Goal: Navigation & Orientation: Find specific page/section

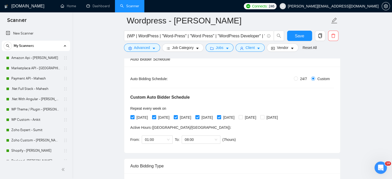
scroll to position [39, 0]
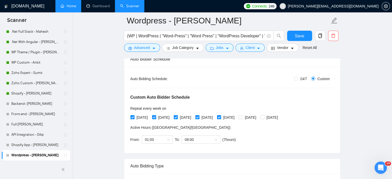
click at [70, 6] on link "Home" at bounding box center [68, 6] width 15 height 4
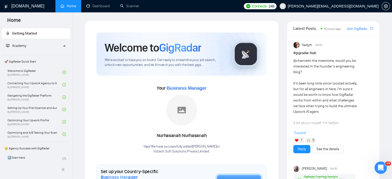
drag, startPoint x: 277, startPoint y: 7, endPoint x: 270, endPoint y: 6, distance: 7.7
click at [241, 7] on ul "Home Dashboard Scanner" at bounding box center [147, 6] width 187 height 12
click at [134, 6] on link "Scanner" at bounding box center [129, 6] width 19 height 4
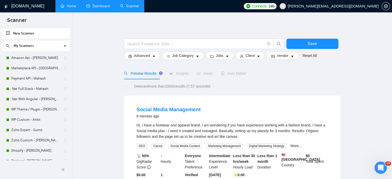
click at [97, 7] on link "Dashboard" at bounding box center [97, 6] width 23 height 4
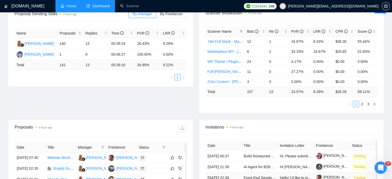
scroll to position [129, 0]
